Goal: Information Seeking & Learning: Learn about a topic

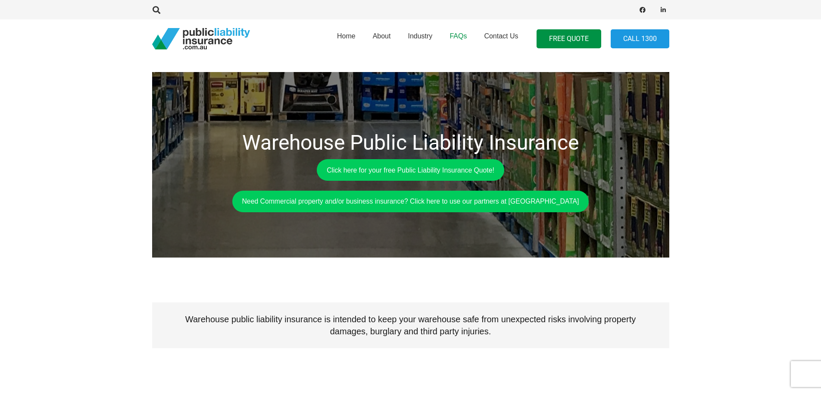
click at [455, 34] on span "FAQs" at bounding box center [458, 35] width 17 height 7
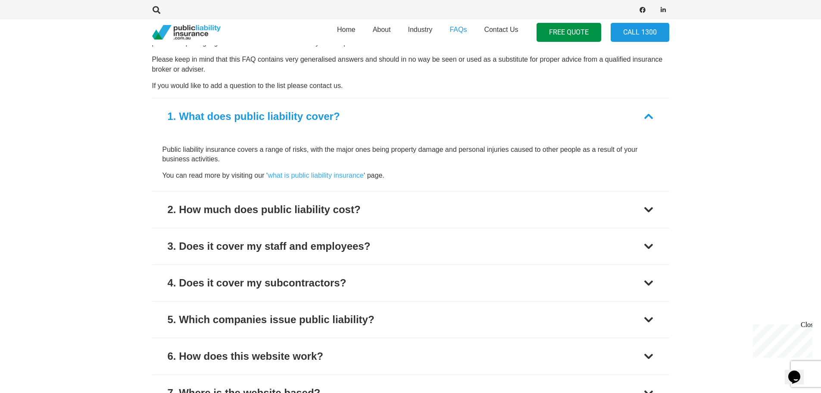
scroll to position [431, 0]
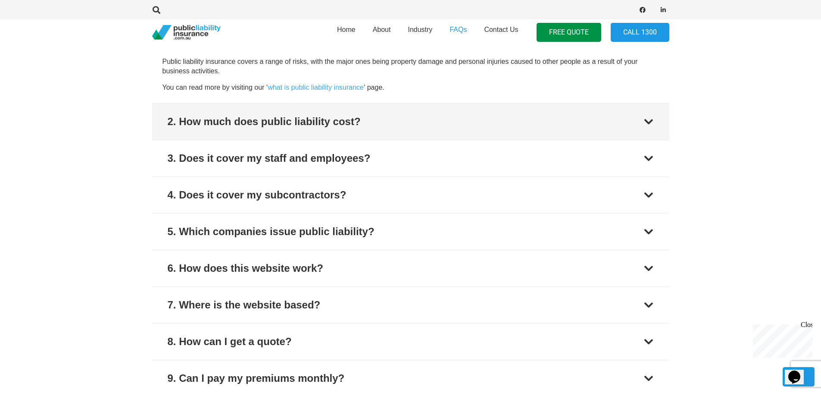
click at [640, 114] on button "2. How much does public liability cost?" at bounding box center [410, 121] width 517 height 36
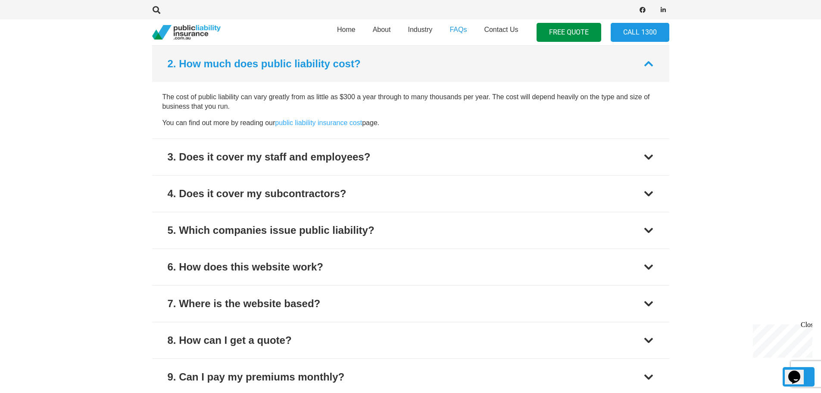
scroll to position [433, 0]
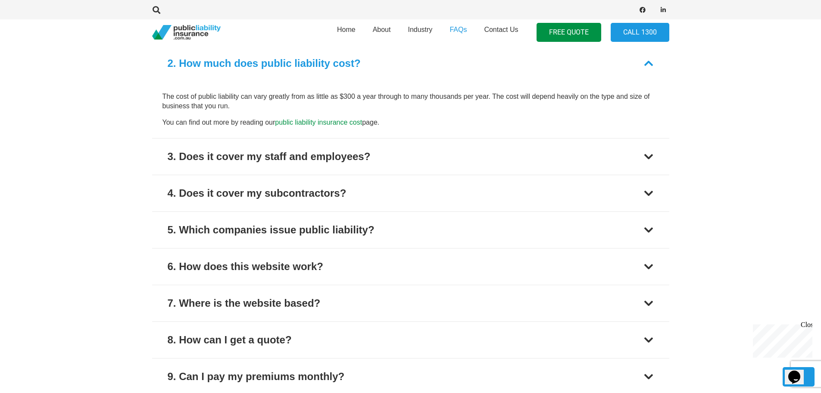
click at [307, 120] on link "public liability insurance cost" at bounding box center [318, 122] width 87 height 7
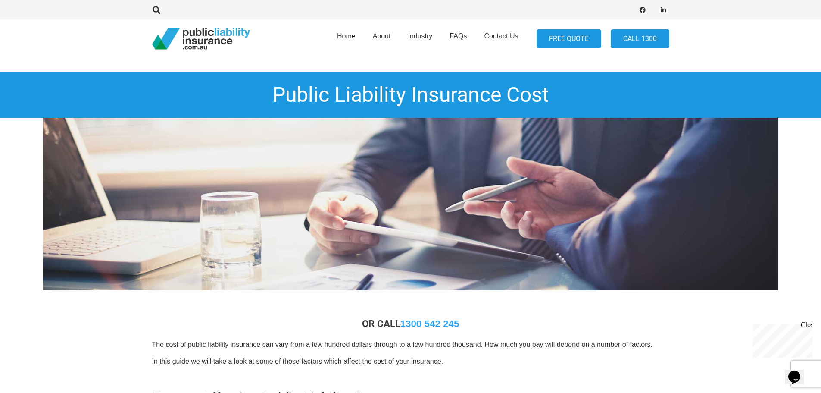
click at [571, 37] on link "FREE QUOTE" at bounding box center [569, 38] width 65 height 19
